Goal: Find specific page/section: Find specific page/section

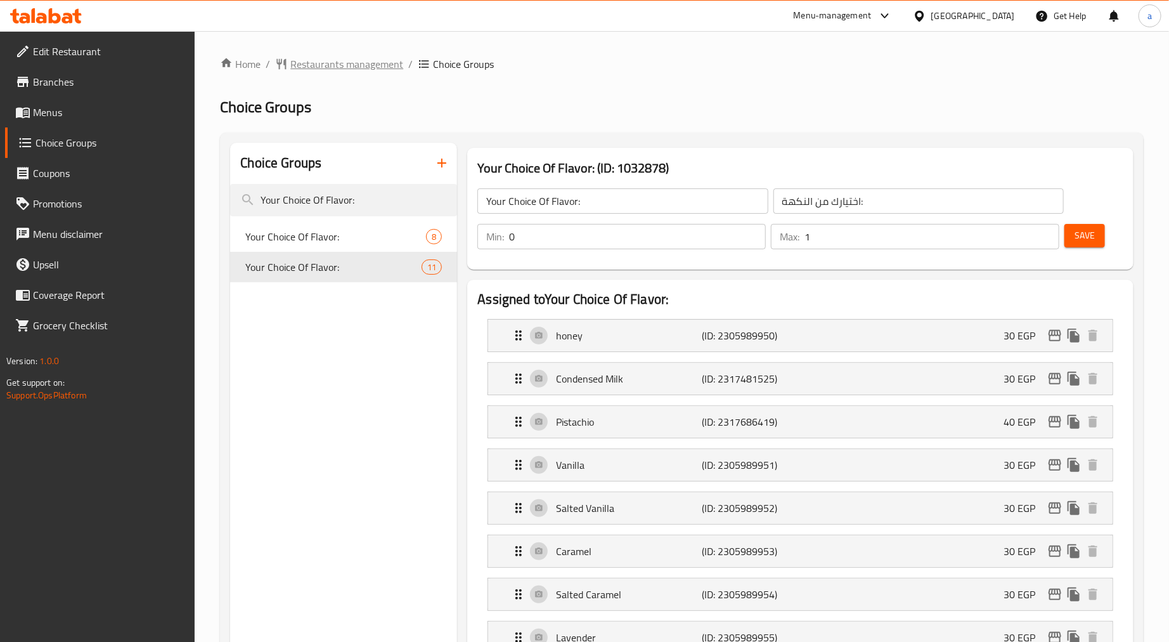
click at [301, 56] on span "Restaurants management" at bounding box center [346, 63] width 113 height 15
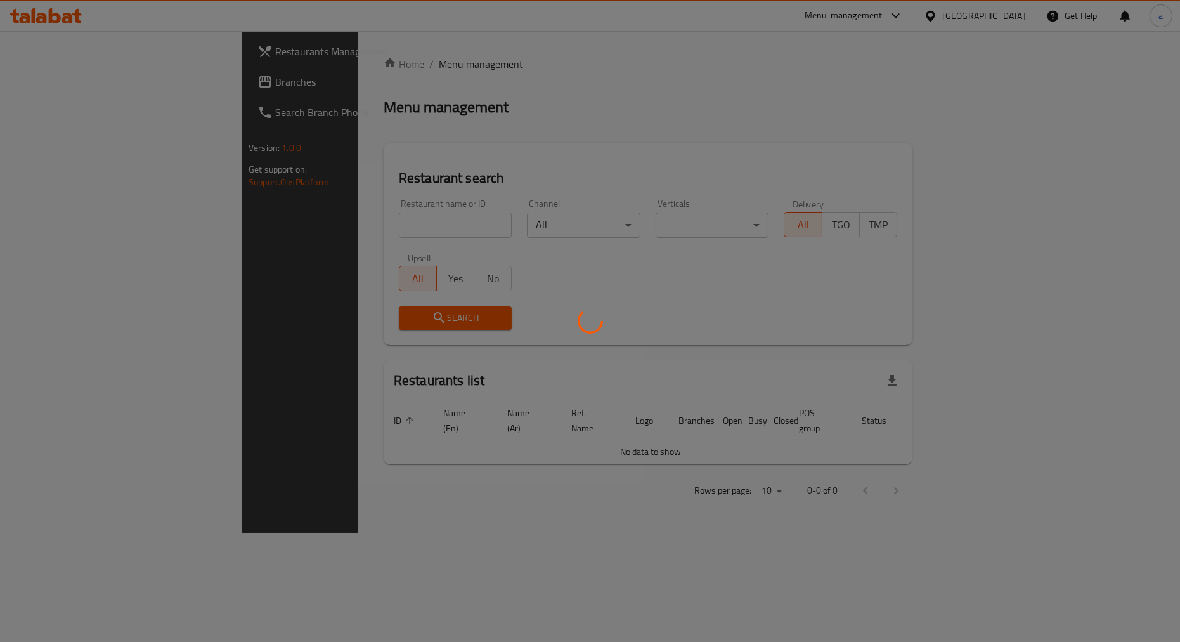
click at [102, 86] on div at bounding box center [590, 321] width 1180 height 642
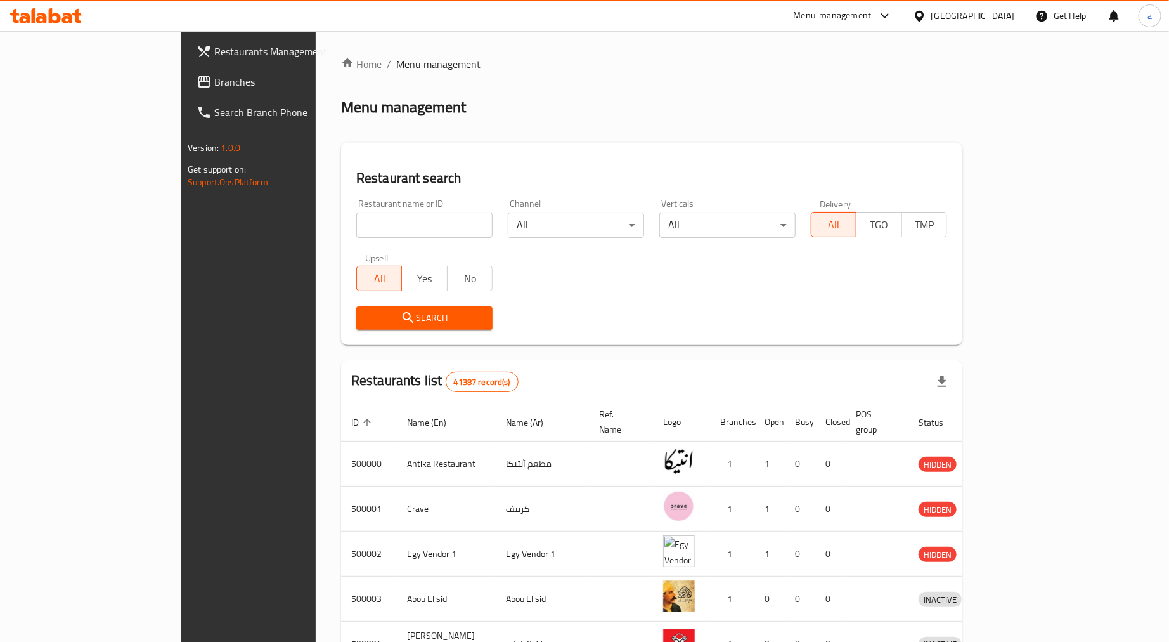
click at [214, 83] on span "Branches" at bounding box center [290, 81] width 152 height 15
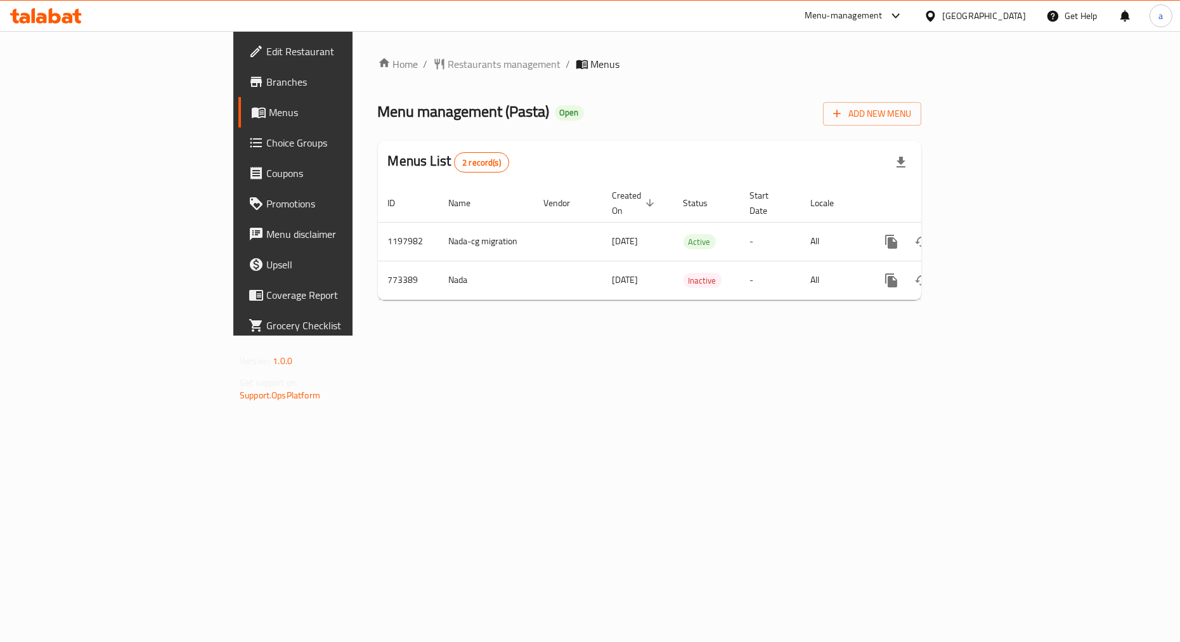
click at [266, 136] on span "Choice Groups" at bounding box center [343, 142] width 154 height 15
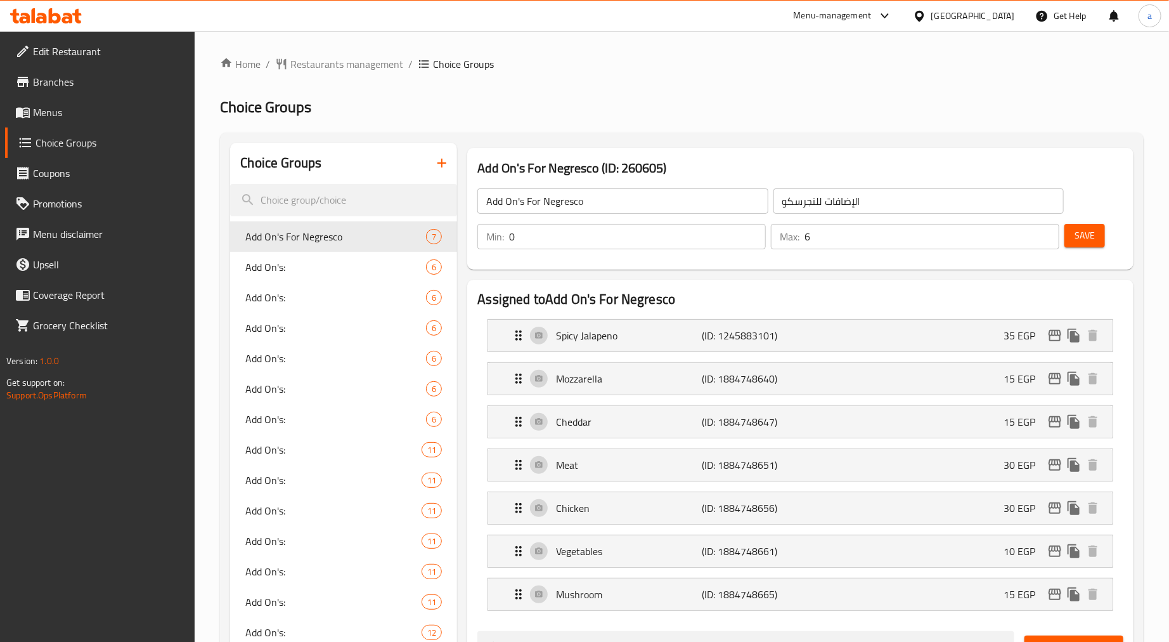
click at [654, 78] on div "Home / Restaurants management / Choice Groups Choice Groups Choice Groups Add O…" at bounding box center [682, 636] width 924 height 1160
click at [351, 65] on span "Restaurants management" at bounding box center [346, 63] width 113 height 15
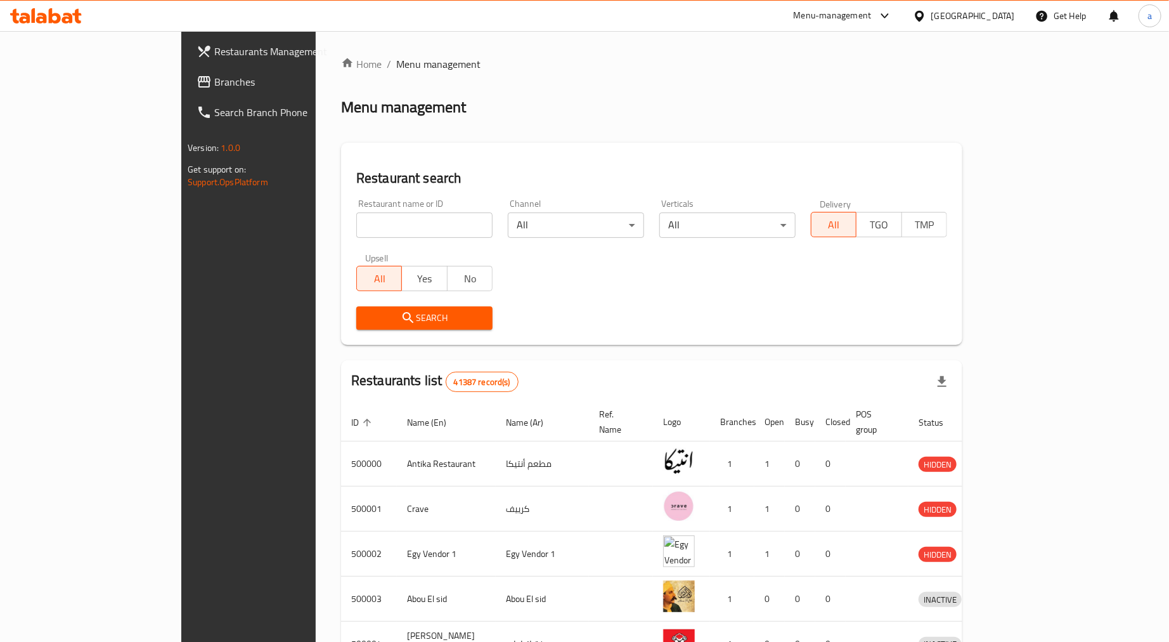
click at [197, 86] on icon at bounding box center [204, 81] width 15 height 15
